Goal: Task Accomplishment & Management: Use online tool/utility

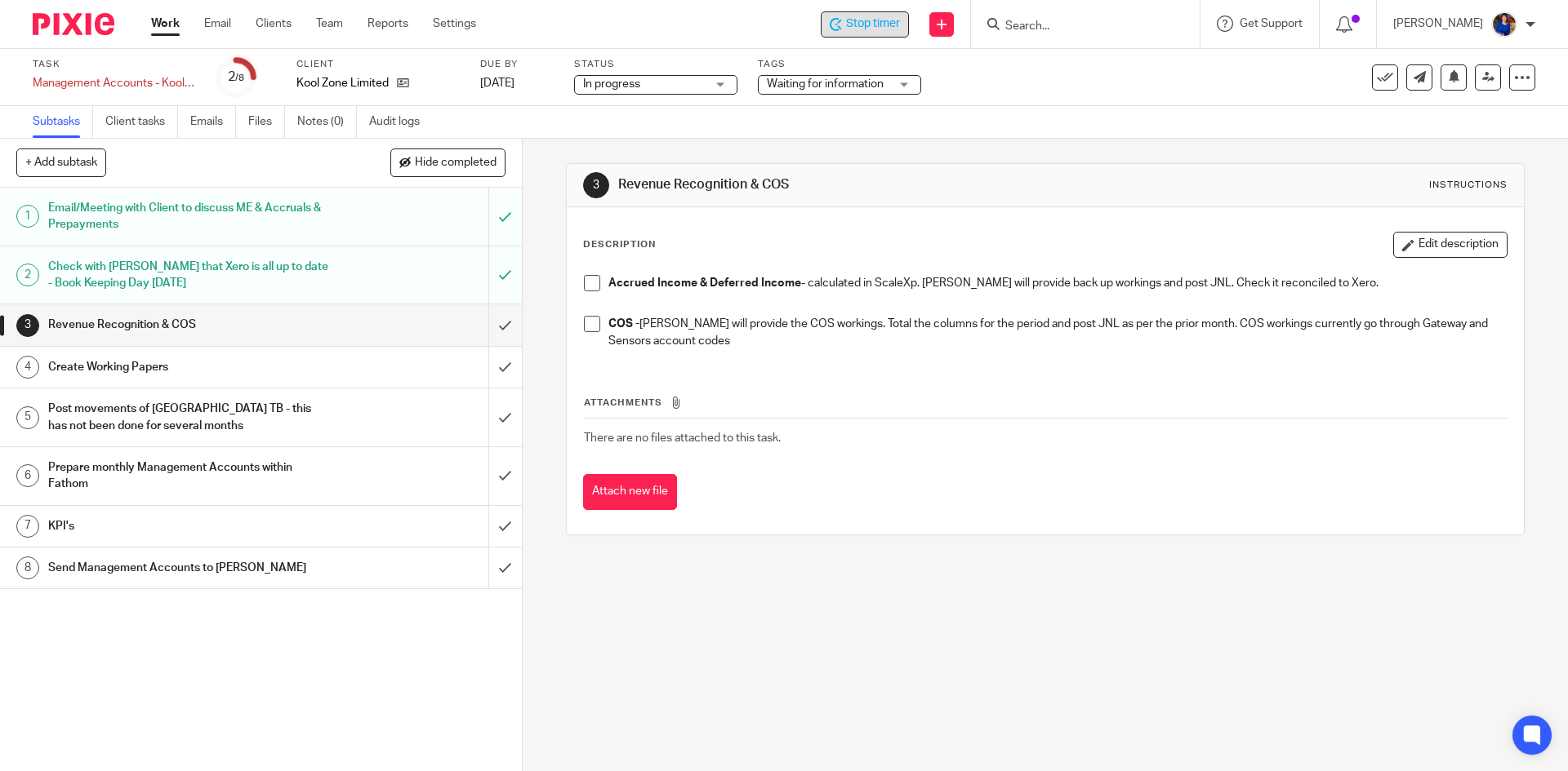
click at [883, 21] on span "Stop timer" at bounding box center [872, 24] width 53 height 17
click at [167, 24] on link "Work" at bounding box center [165, 23] width 28 height 16
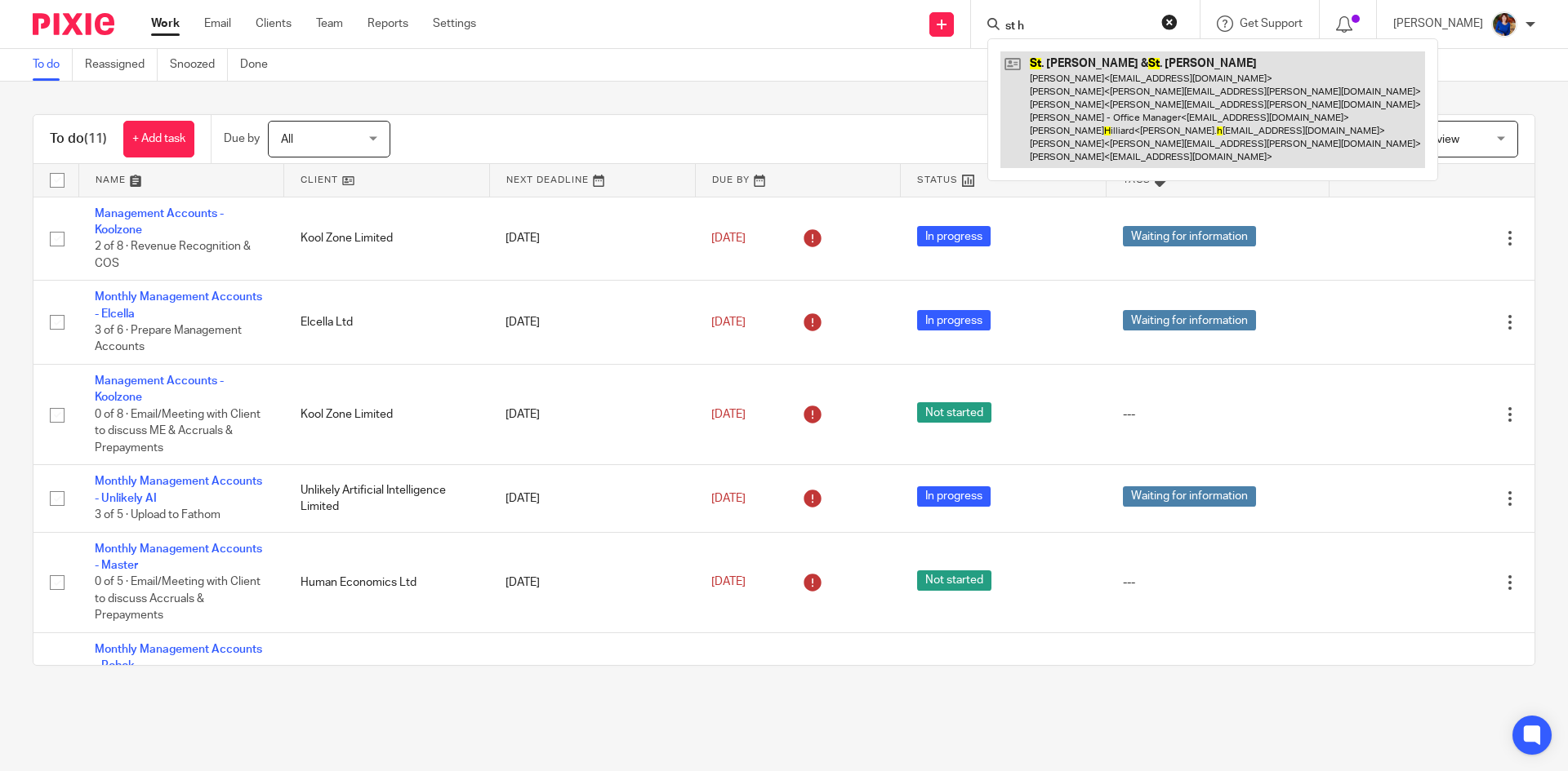
type input "st h"
click at [1041, 116] on link at bounding box center [1212, 110] width 424 height 116
click at [1140, 84] on link at bounding box center [1212, 110] width 424 height 116
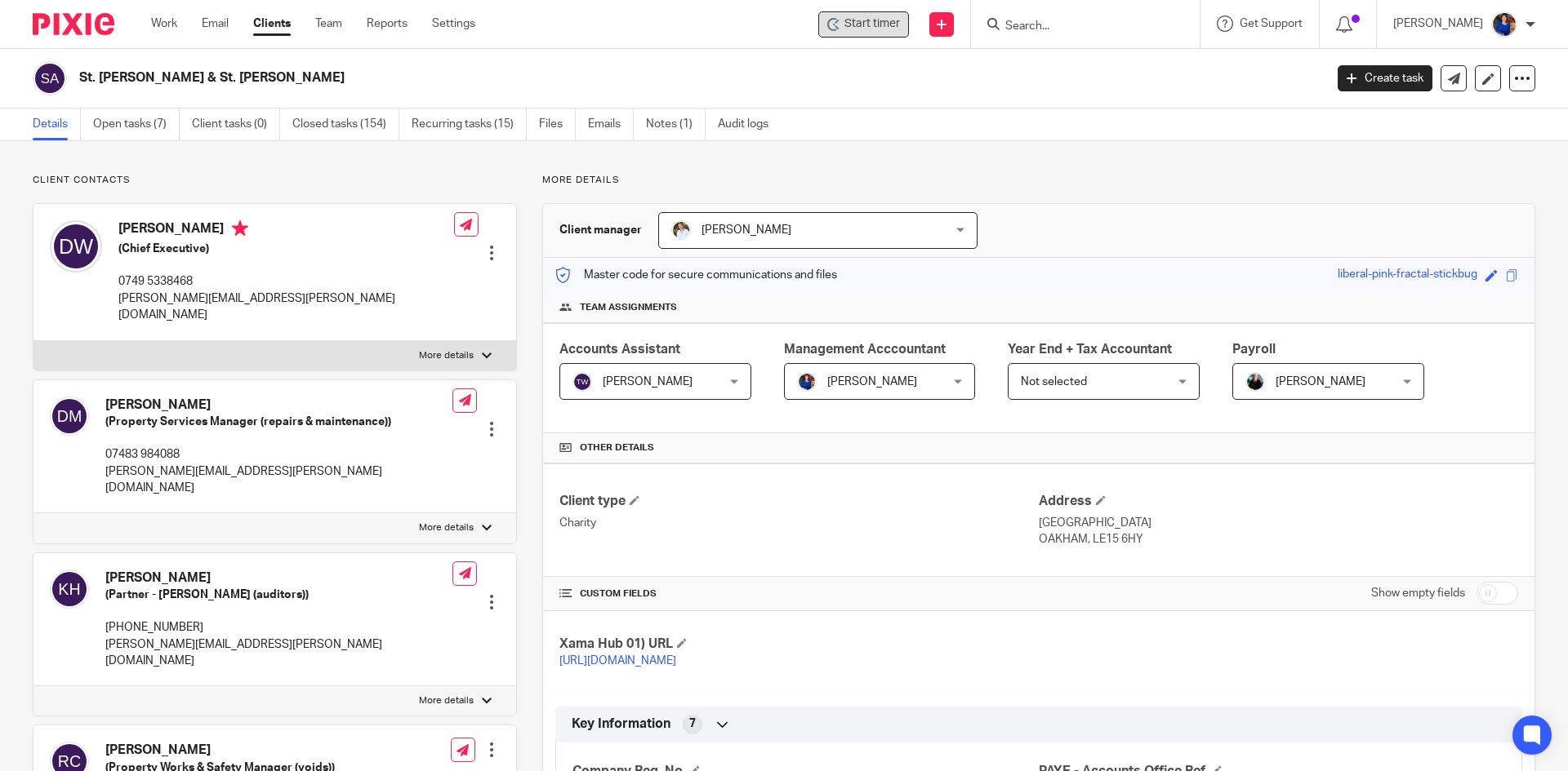
click at [864, 22] on span "Start timer" at bounding box center [872, 24] width 55 height 17
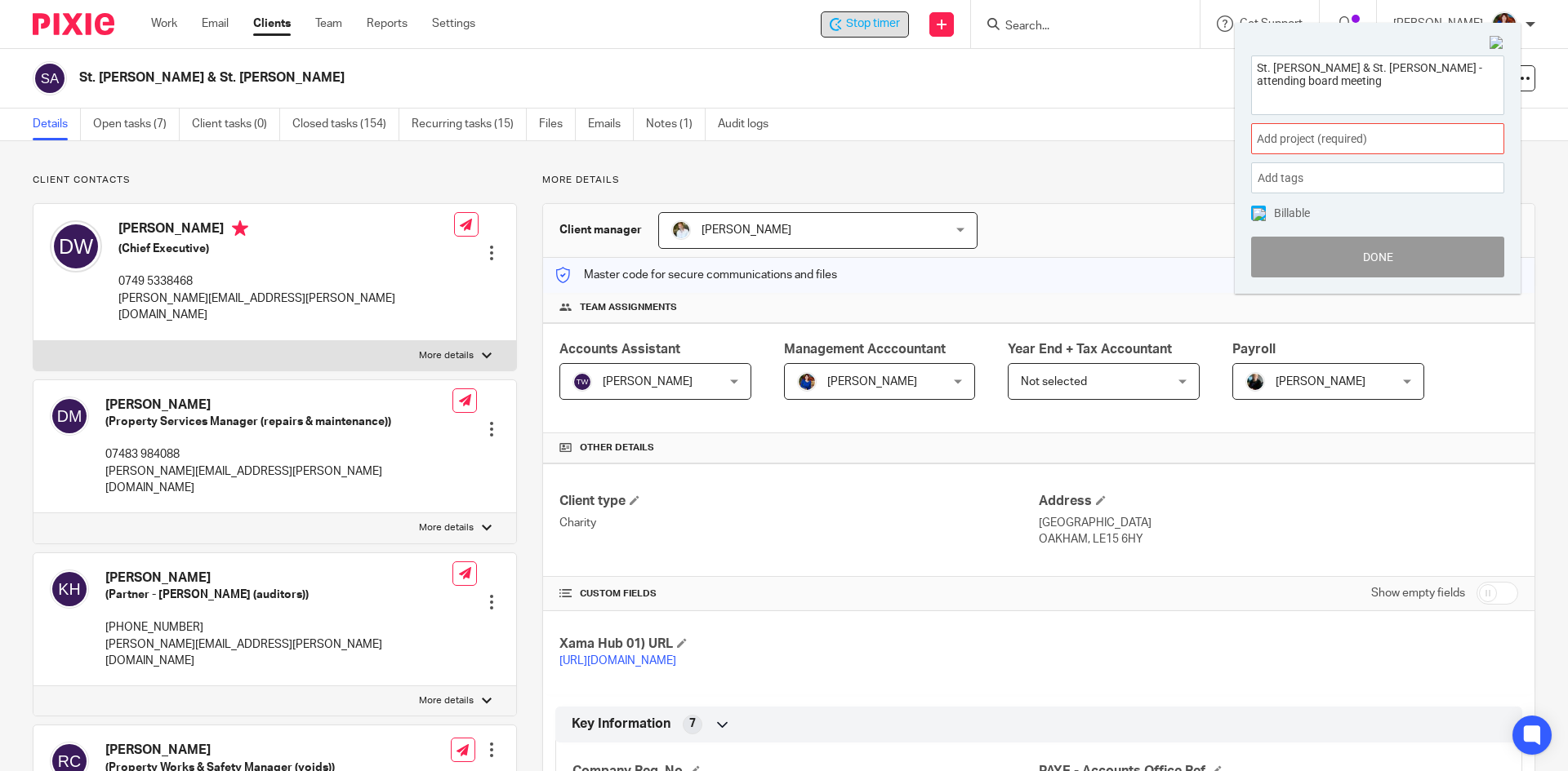
type textarea "St. [PERSON_NAME] & St. [PERSON_NAME] - attending board meeting"
click at [1340, 139] on span "Add project (required) :" at bounding box center [1359, 139] width 206 height 17
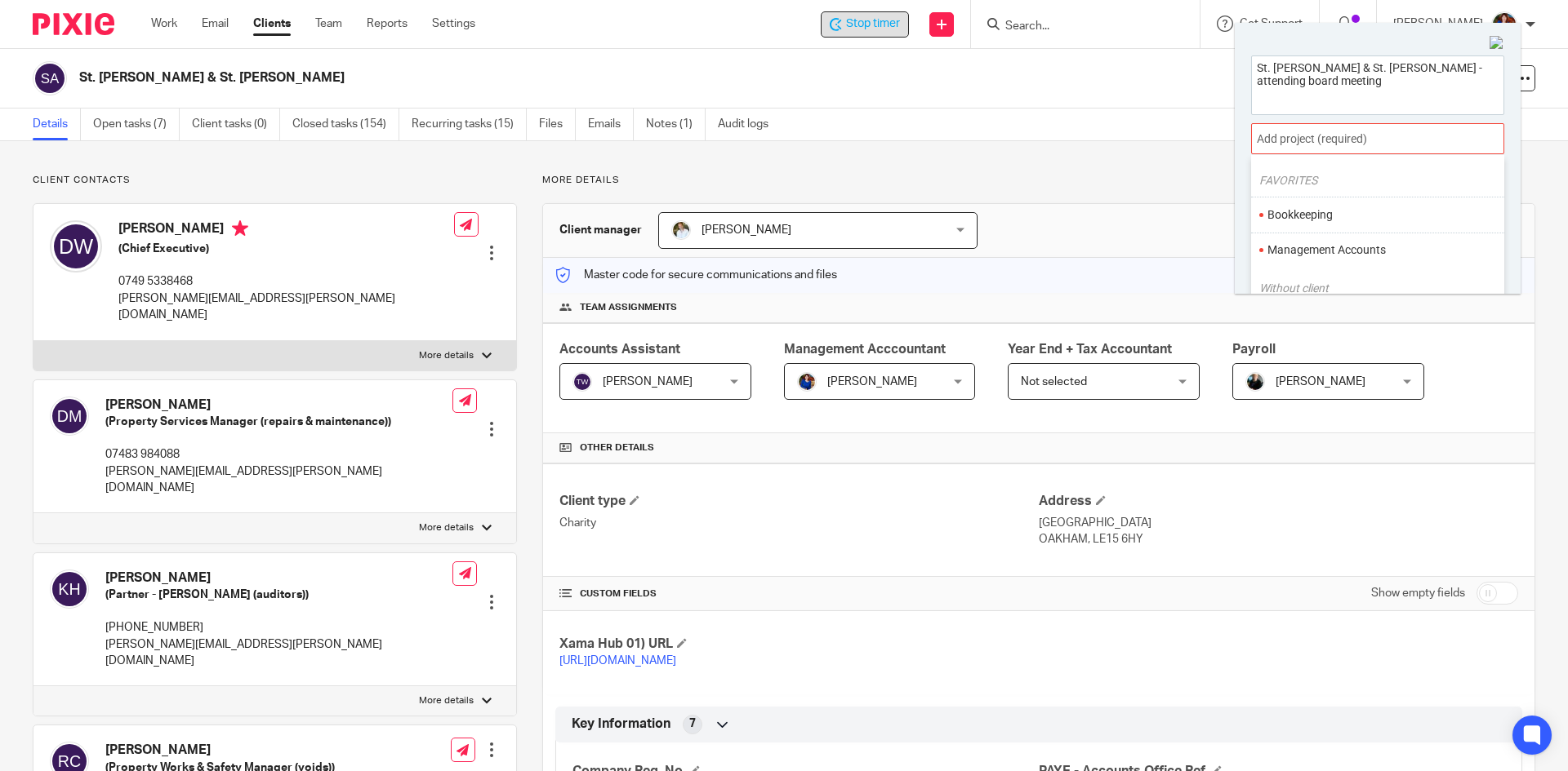
scroll to position [82, 0]
click at [1330, 219] on li "Management Accounts" at bounding box center [1373, 213] width 213 height 17
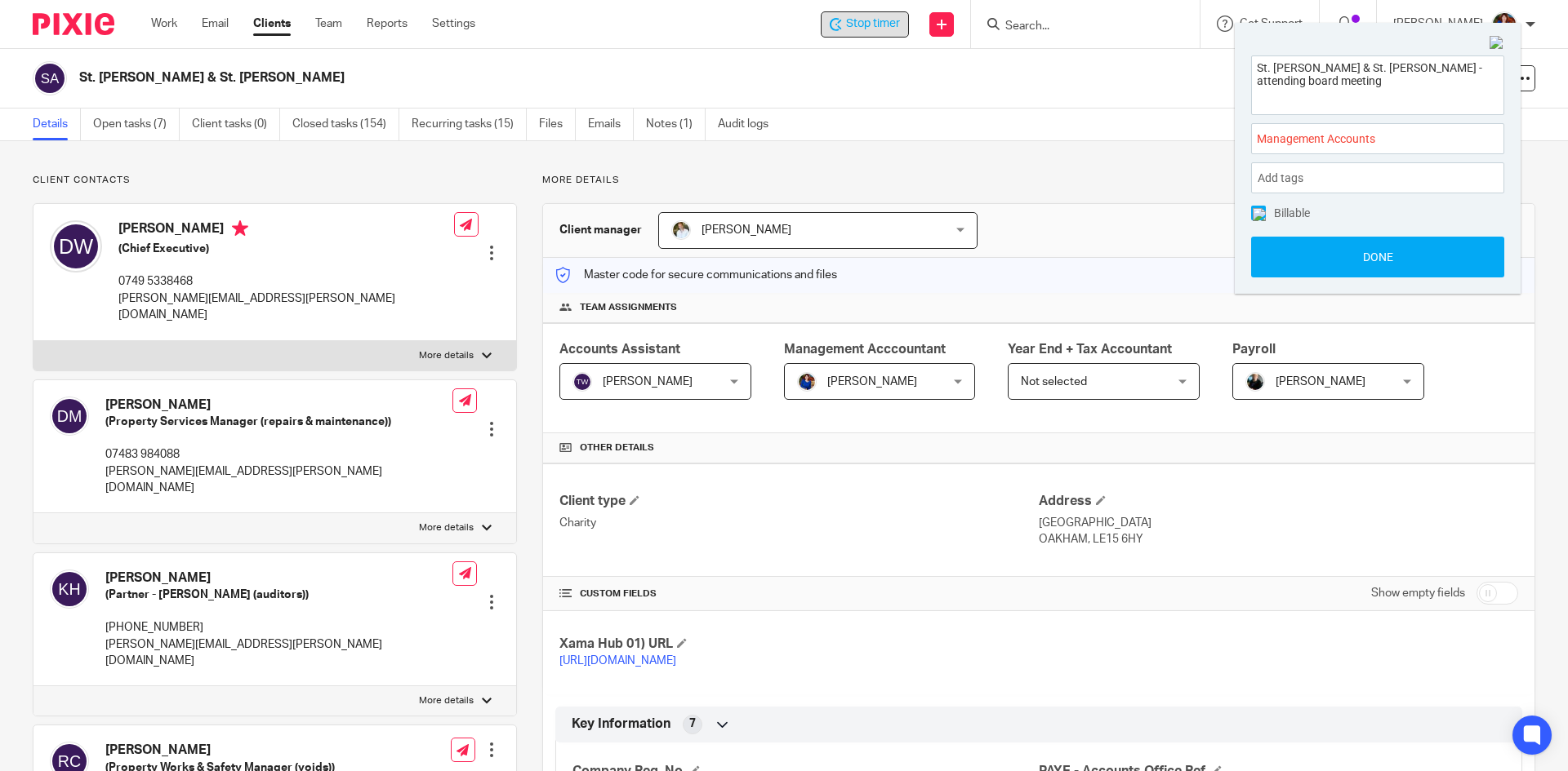
drag, startPoint x: 1255, startPoint y: 211, endPoint x: 1267, endPoint y: 231, distance: 23.3
click at [1255, 212] on img at bounding box center [1259, 215] width 13 height 13
click at [1275, 250] on button "Done" at bounding box center [1378, 257] width 253 height 41
